Goal: Navigation & Orientation: Find specific page/section

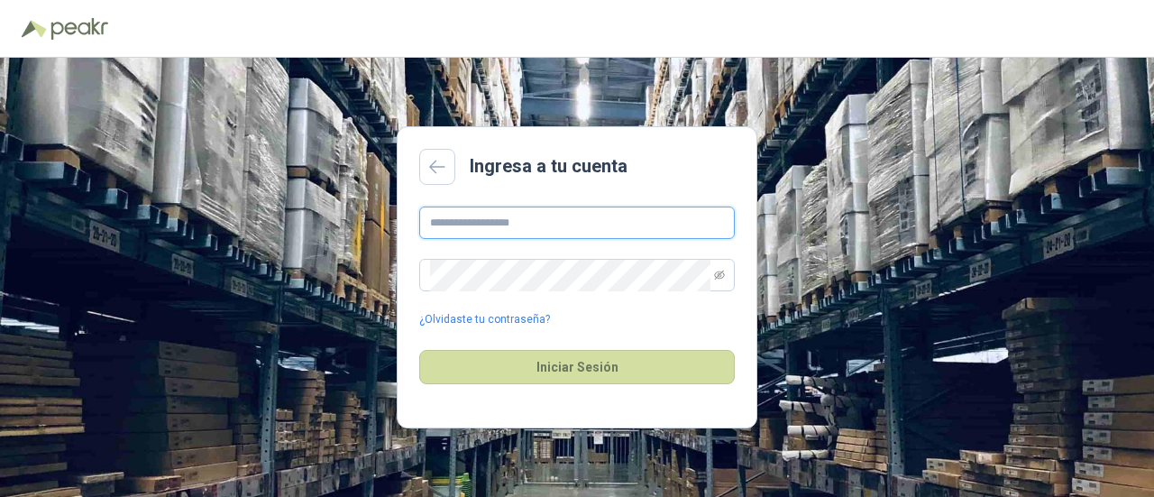
click at [592, 214] on input "text" at bounding box center [577, 222] width 316 height 32
type input "**********"
click at [592, 259] on span at bounding box center [577, 275] width 316 height 32
click at [721, 276] on icon "eye-invisible" at bounding box center [719, 275] width 11 height 11
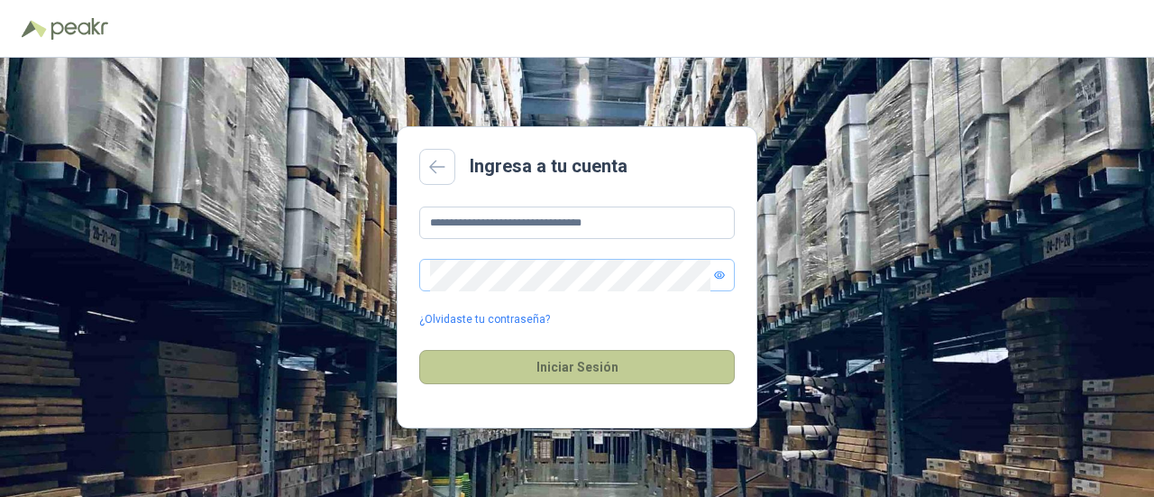
click at [612, 371] on button "Iniciar Sesión" at bounding box center [577, 367] width 316 height 34
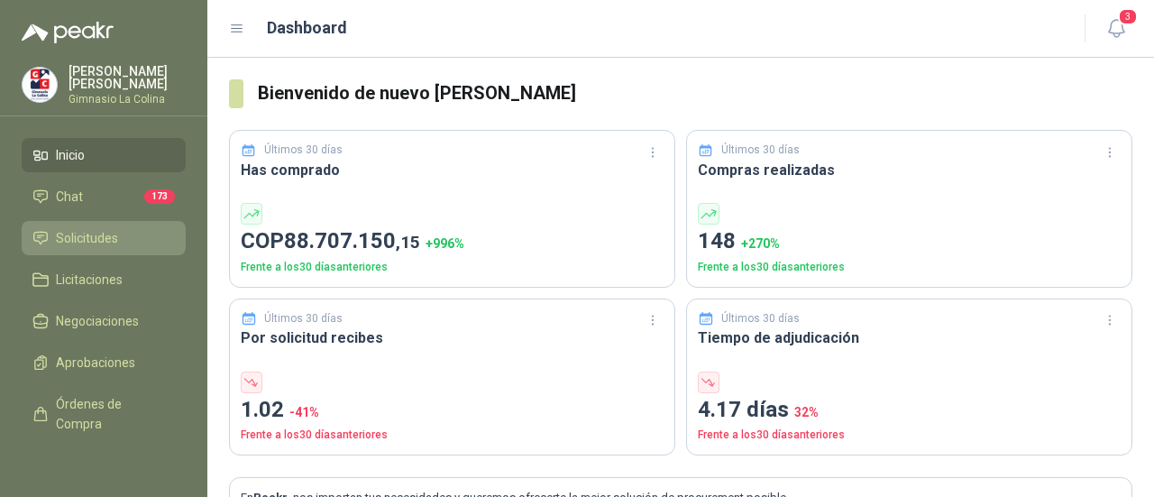
click at [96, 241] on span "Solicitudes" at bounding box center [87, 238] width 62 height 20
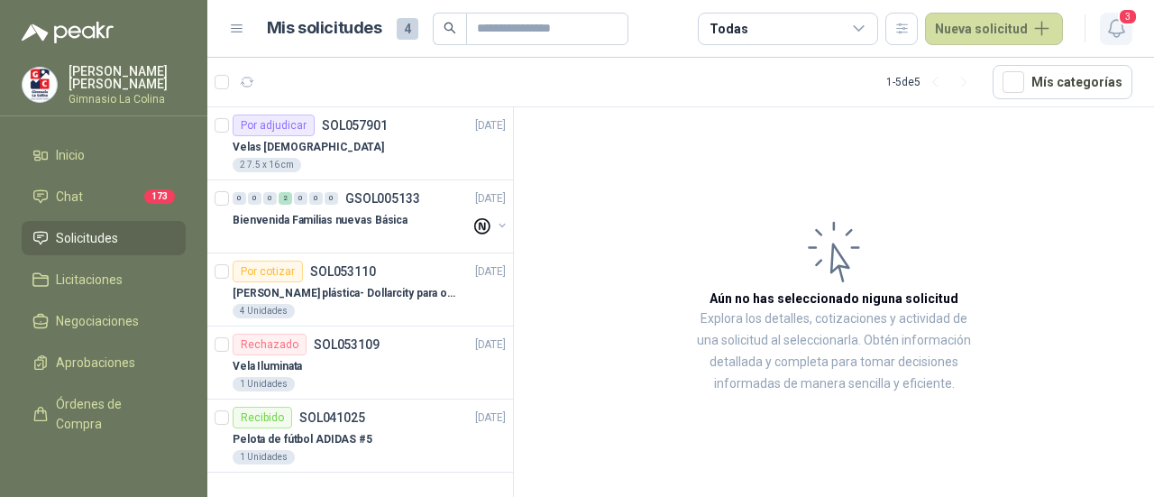
click at [1120, 21] on span "3" at bounding box center [1128, 16] width 20 height 17
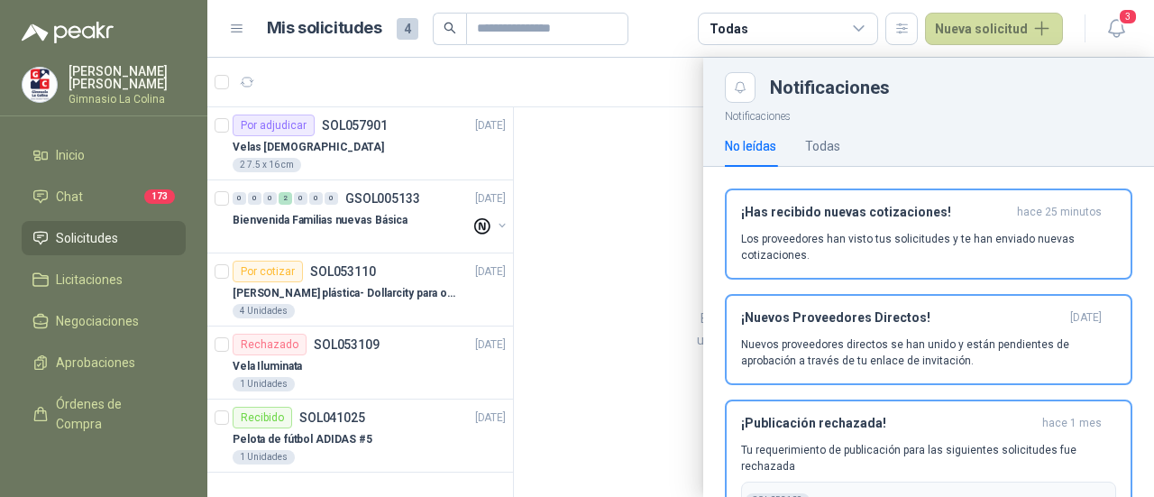
click at [612, 282] on div at bounding box center [680, 277] width 947 height 439
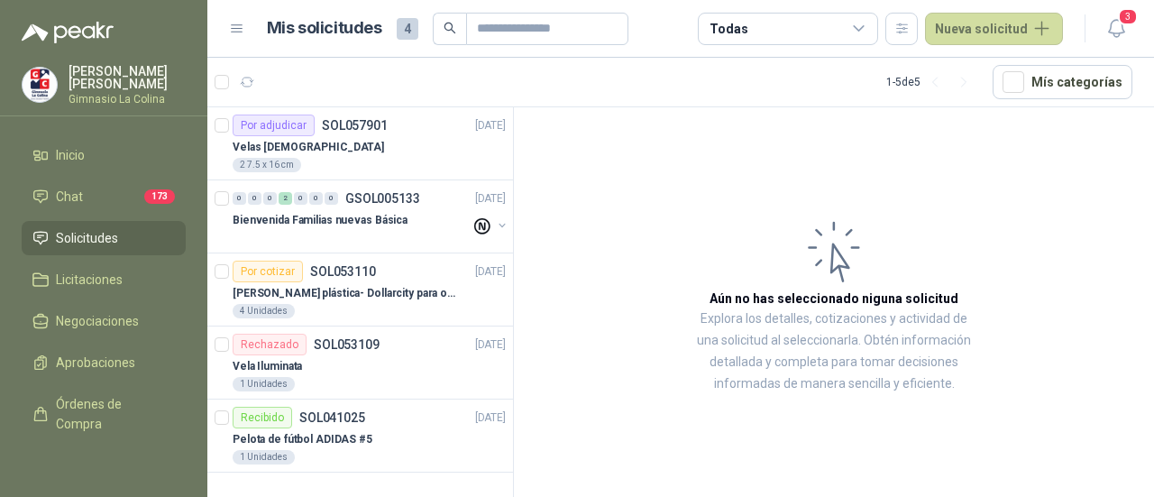
click at [104, 236] on span "Solicitudes" at bounding box center [87, 238] width 62 height 20
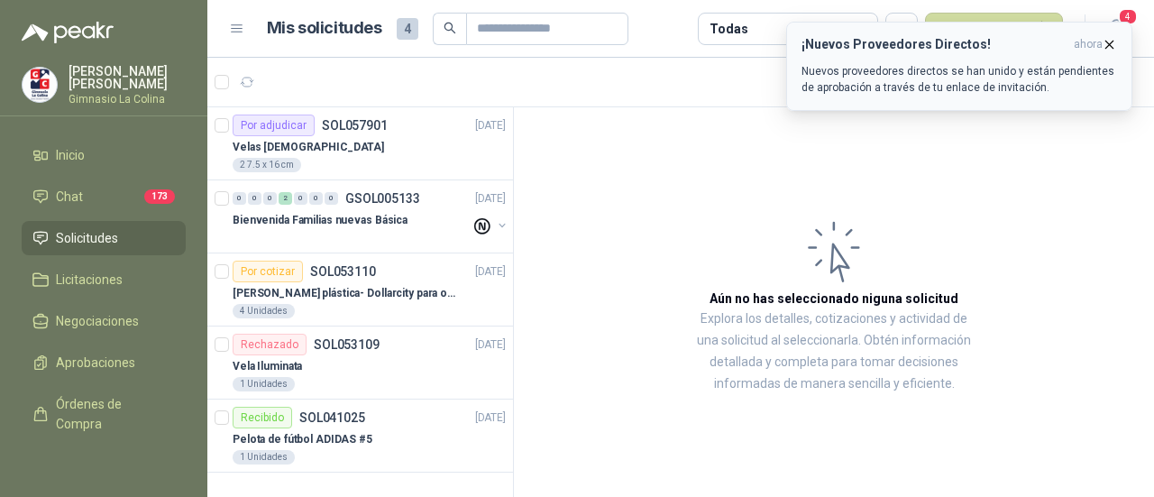
click at [1113, 41] on icon "button" at bounding box center [1109, 44] width 15 height 15
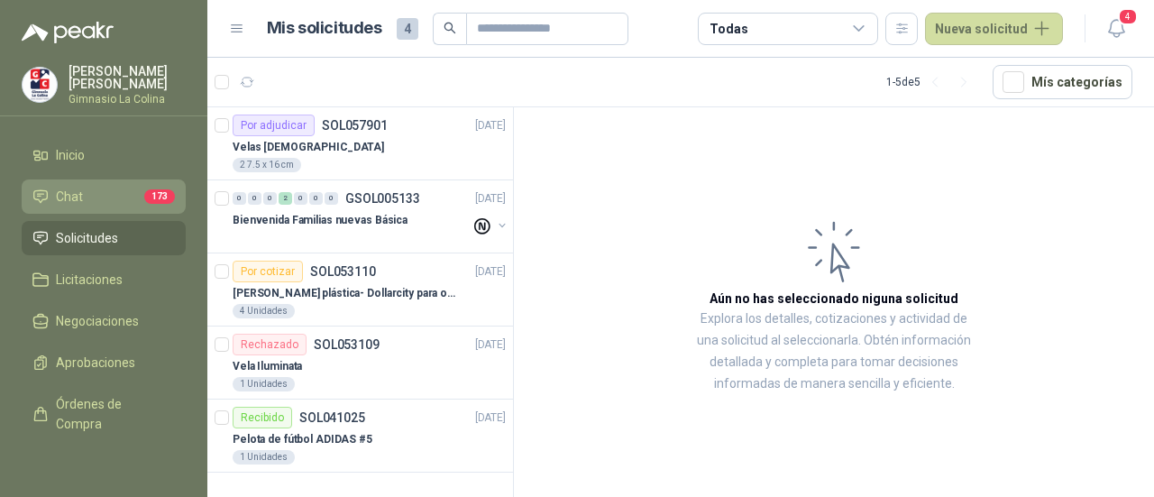
click at [111, 192] on li "Chat 173" at bounding box center [103, 197] width 142 height 20
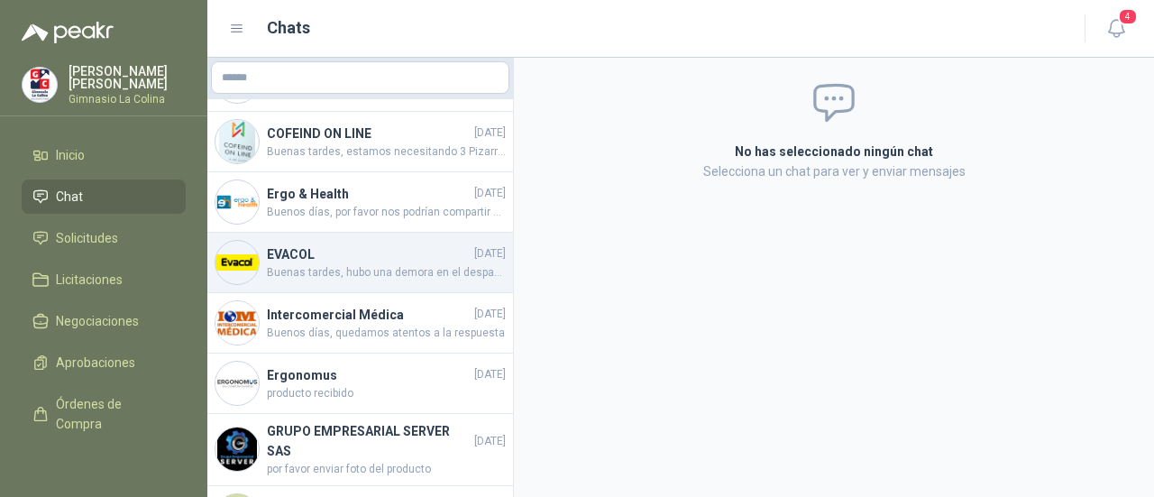
scroll to position [838, 0]
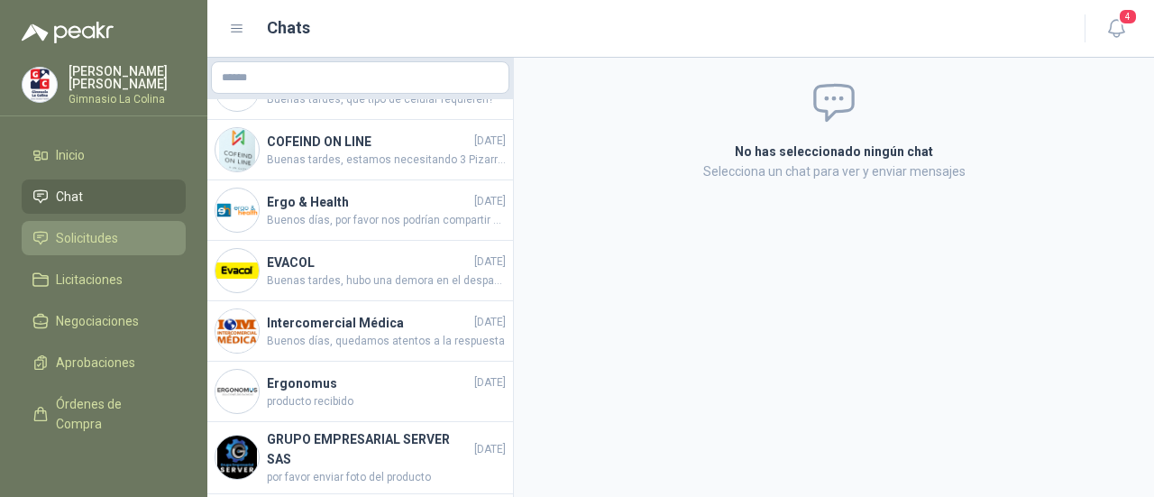
click at [113, 228] on span "Solicitudes" at bounding box center [87, 238] width 62 height 20
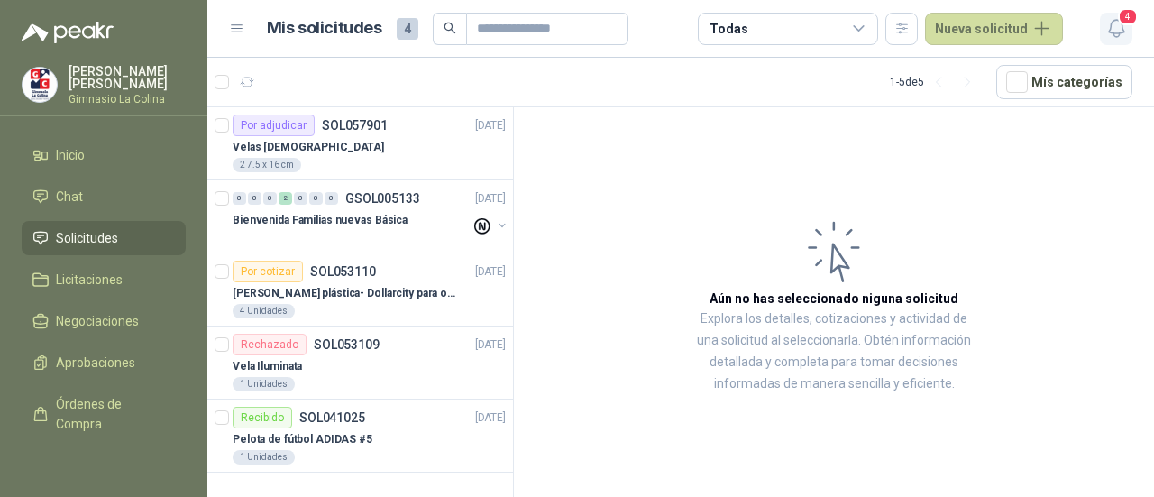
click at [1123, 33] on icon "button" at bounding box center [1116, 28] width 23 height 23
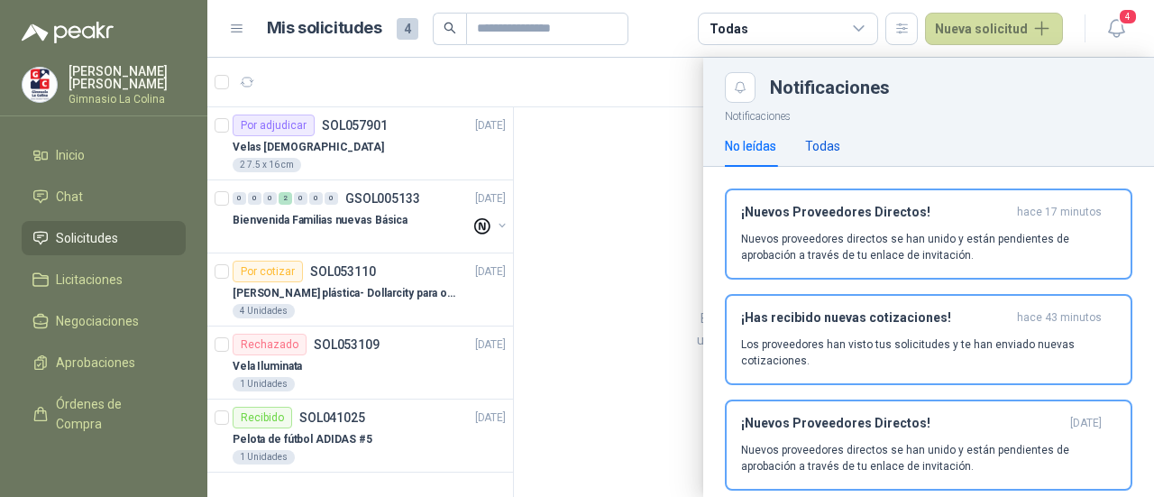
click at [822, 140] on div "Todas" at bounding box center [822, 146] width 35 height 20
click at [768, 144] on div "No leídas" at bounding box center [750, 146] width 51 height 20
click at [69, 188] on span "Chat" at bounding box center [69, 197] width 27 height 20
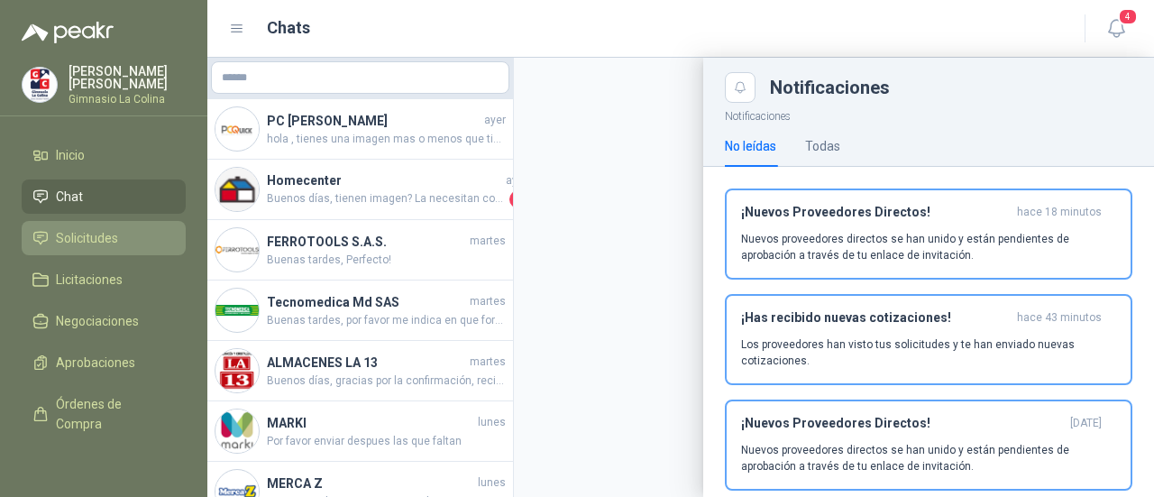
click at [117, 229] on li "Solicitudes" at bounding box center [103, 238] width 142 height 20
